Goal: Navigation & Orientation: Find specific page/section

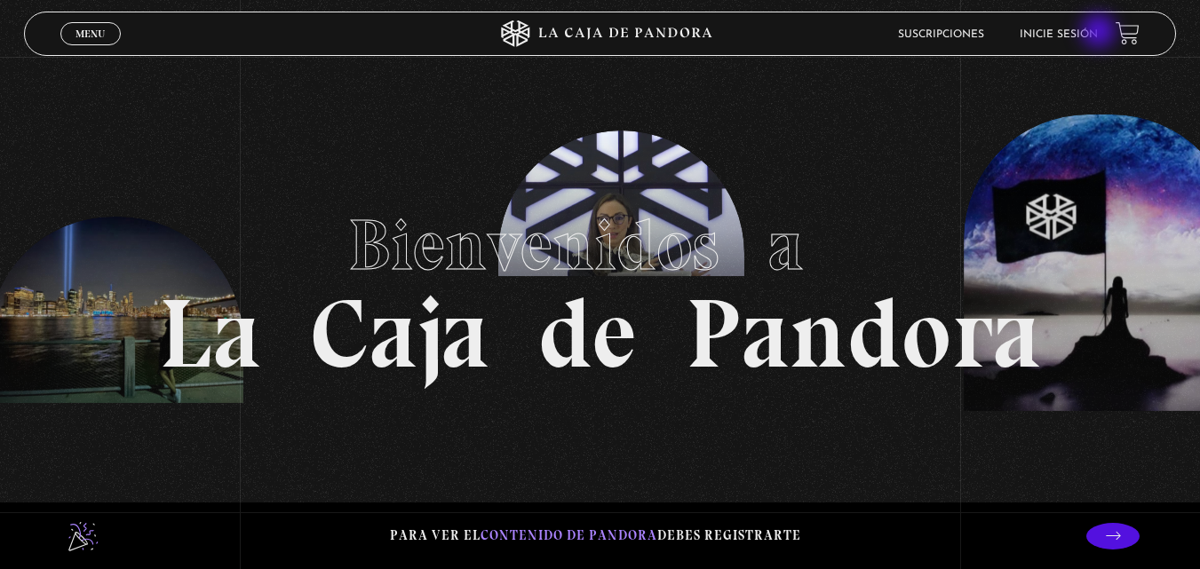
click at [1098, 33] on link "Inicie sesión" at bounding box center [1059, 34] width 78 height 11
click at [1087, 34] on link "Inicie sesión" at bounding box center [1059, 34] width 78 height 11
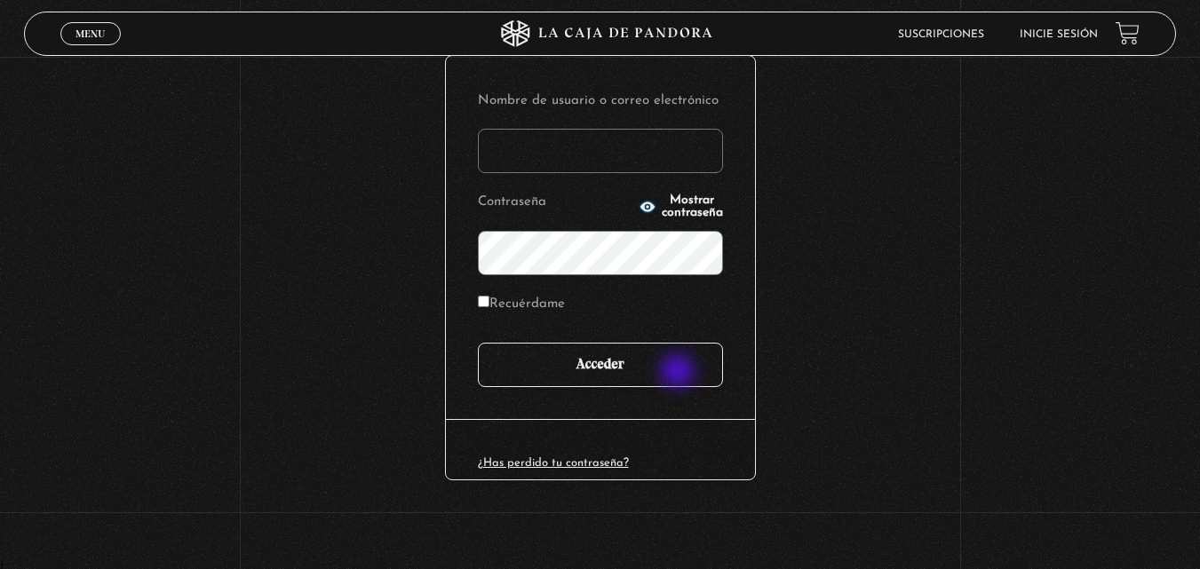
scroll to position [211, 0]
type input "animarte1905"
click at [613, 369] on input "Acceder" at bounding box center [600, 365] width 245 height 44
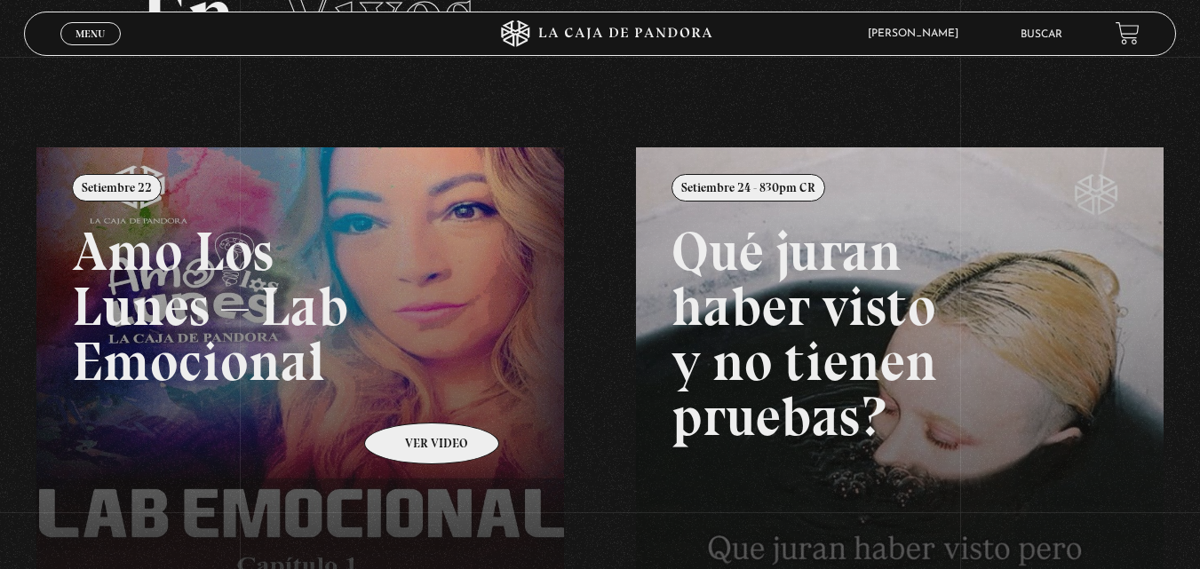
scroll to position [178, 0]
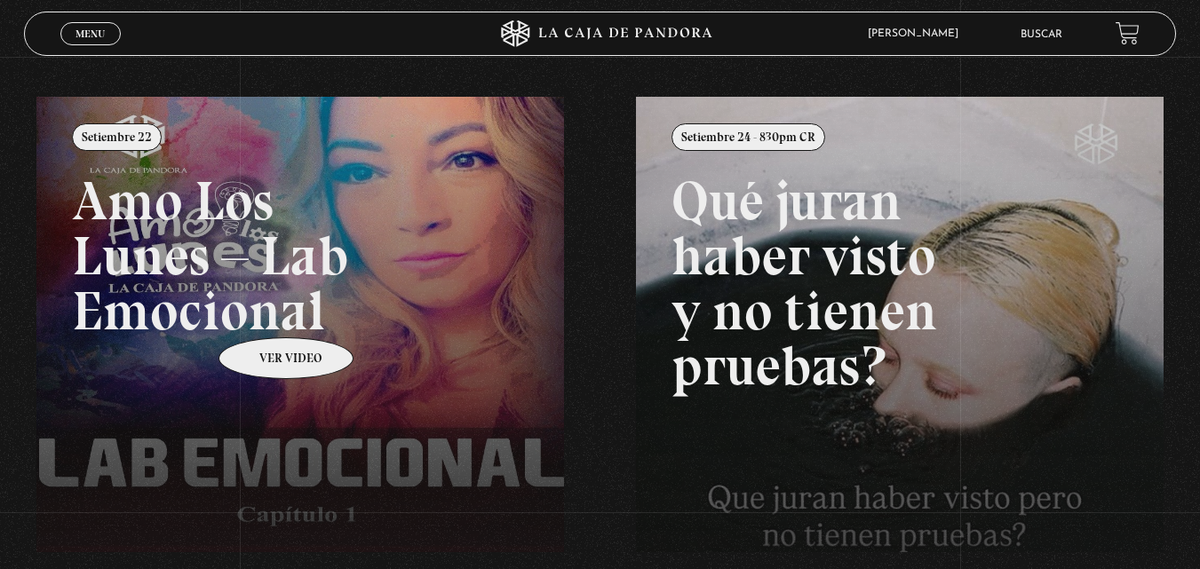
click at [263, 311] on link at bounding box center [636, 381] width 1200 height 569
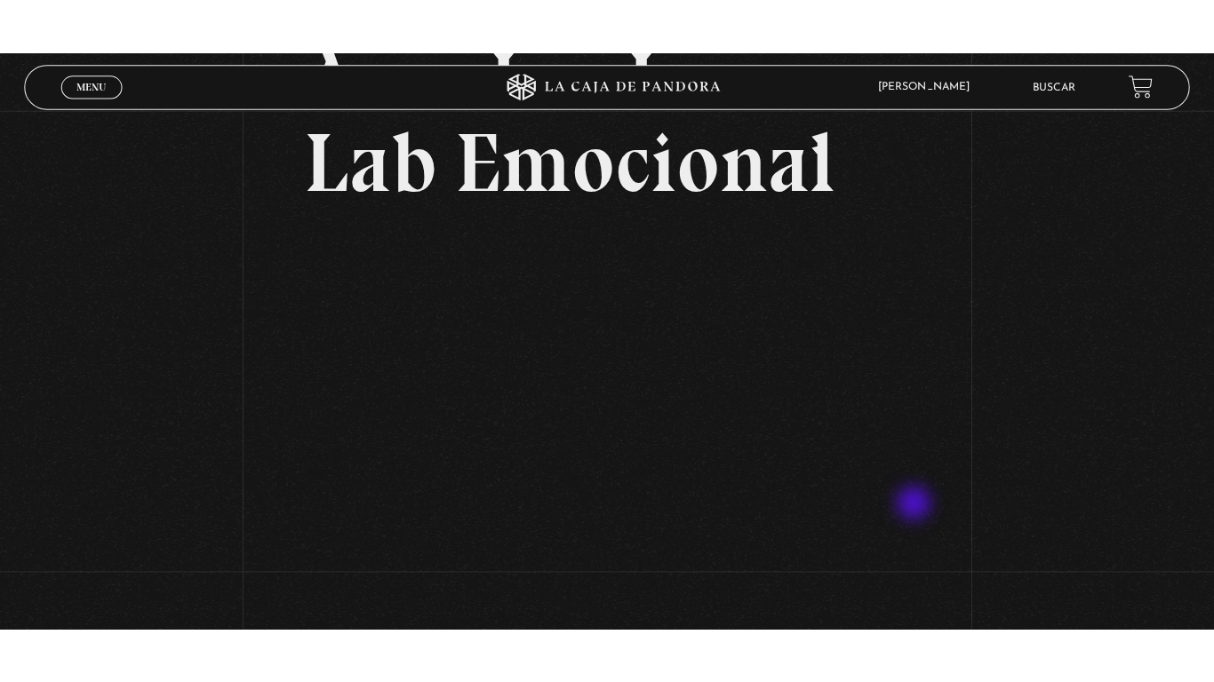
scroll to position [219, 0]
